Goal: Task Accomplishment & Management: Use online tool/utility

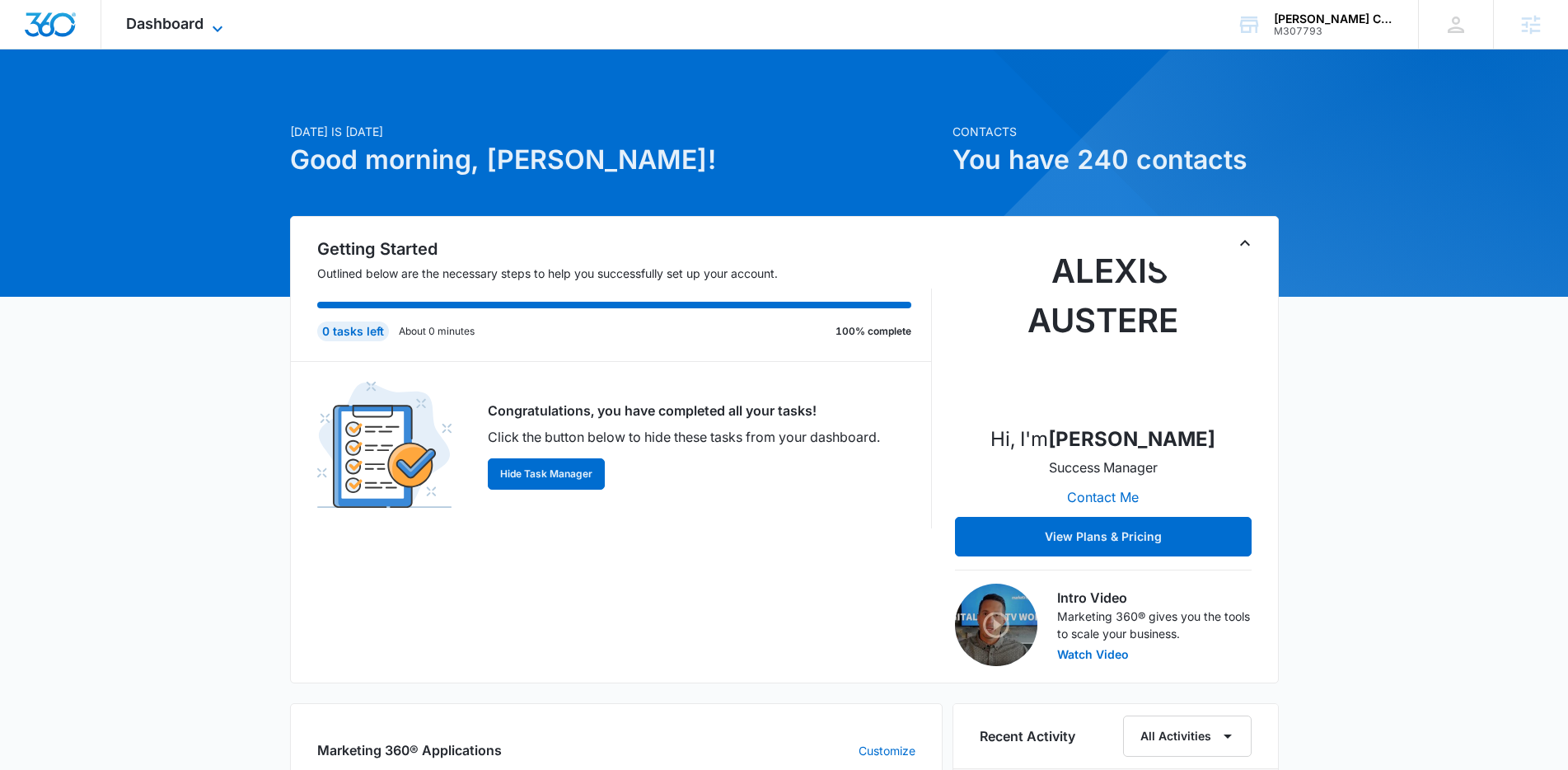
click at [201, 26] on span "Dashboard" at bounding box center [165, 23] width 78 height 17
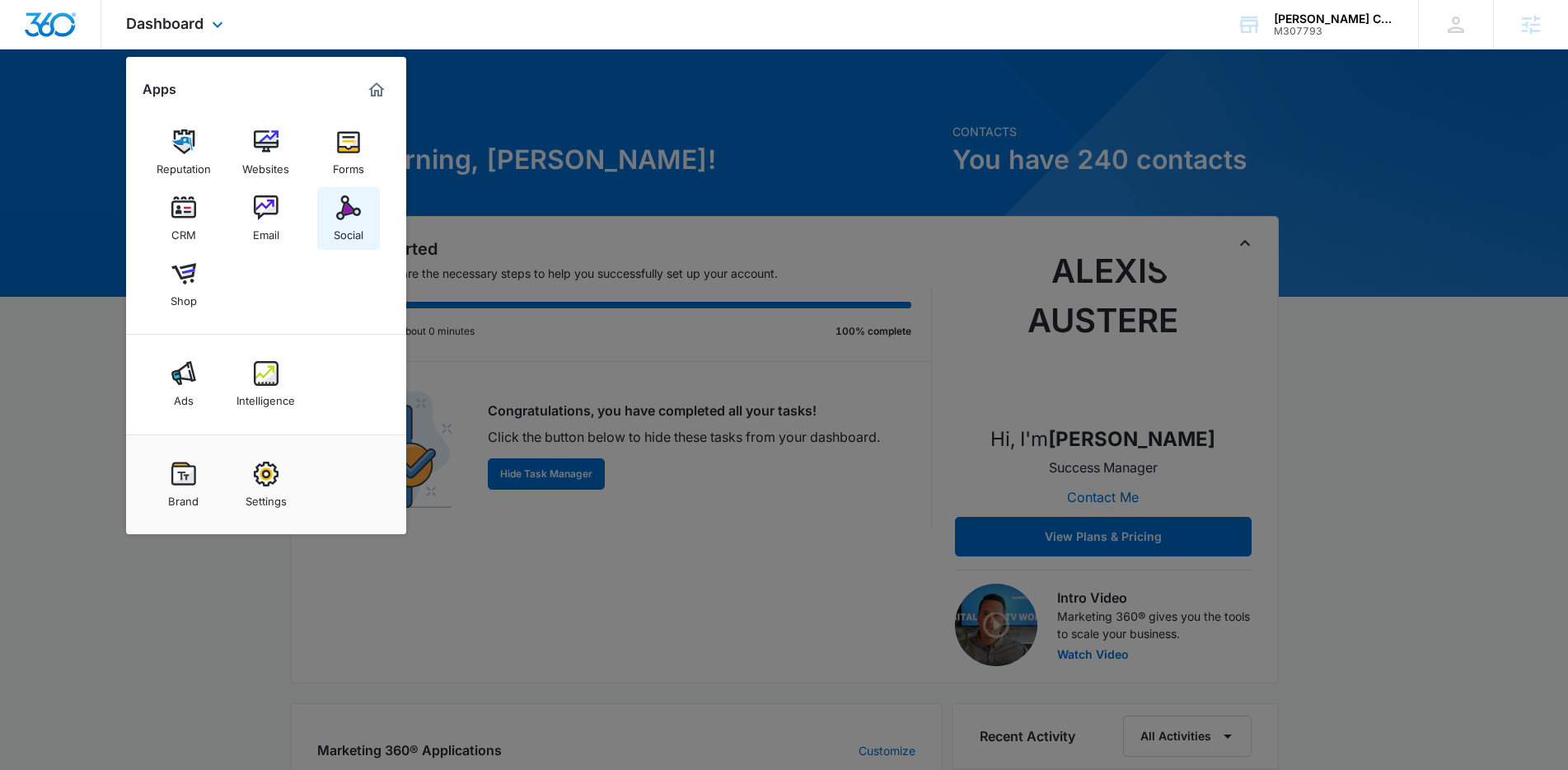
click at [336, 211] on img at bounding box center [349, 208] width 25 height 25
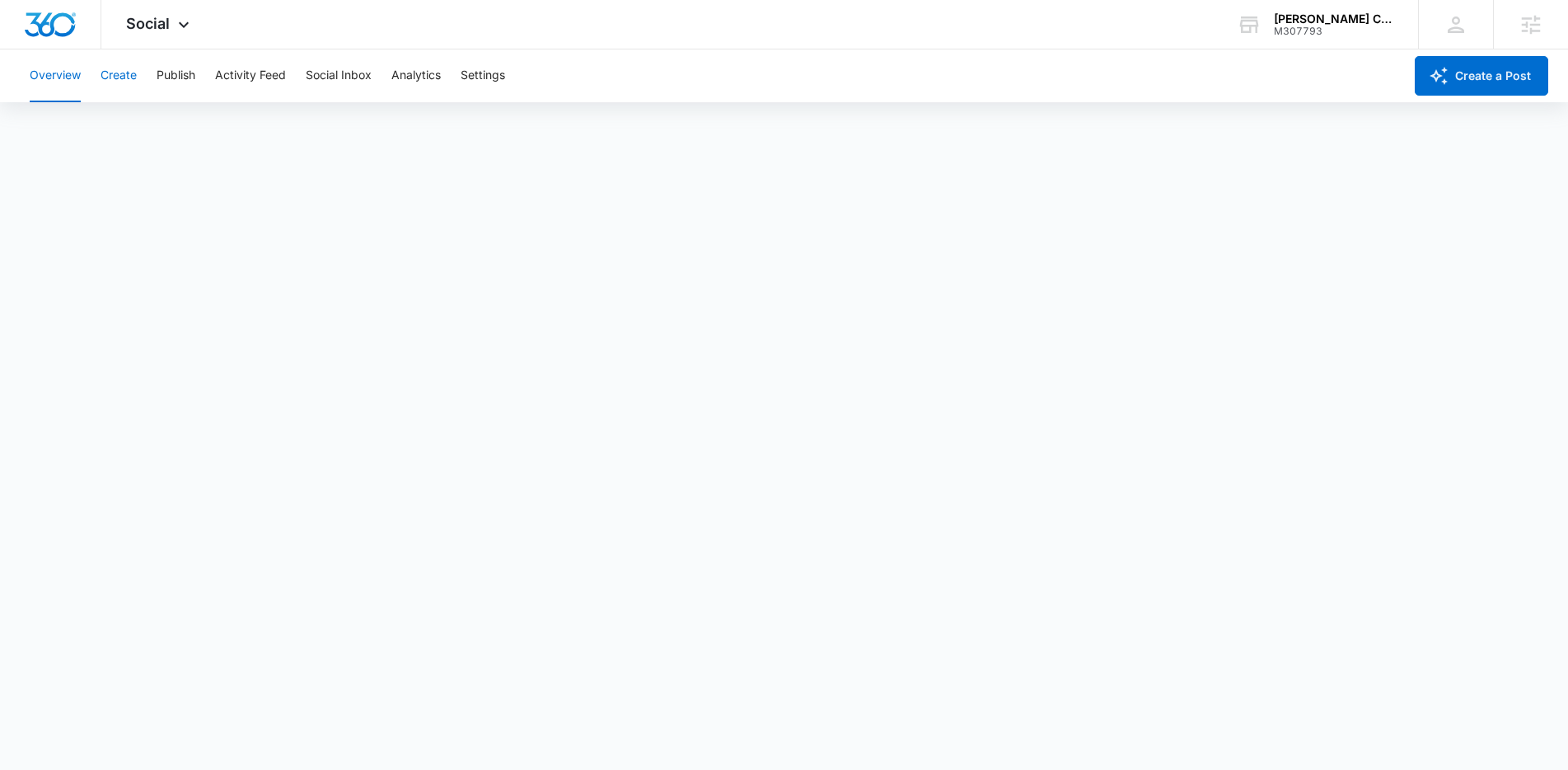
click at [115, 79] on button "Create" at bounding box center [118, 76] width 36 height 53
click at [177, 75] on button "Publish" at bounding box center [176, 76] width 39 height 53
click at [123, 123] on button "Schedules" at bounding box center [126, 126] width 56 height 46
click at [54, 133] on button "Calendar" at bounding box center [54, 126] width 49 height 46
